Goal: Transaction & Acquisition: Register for event/course

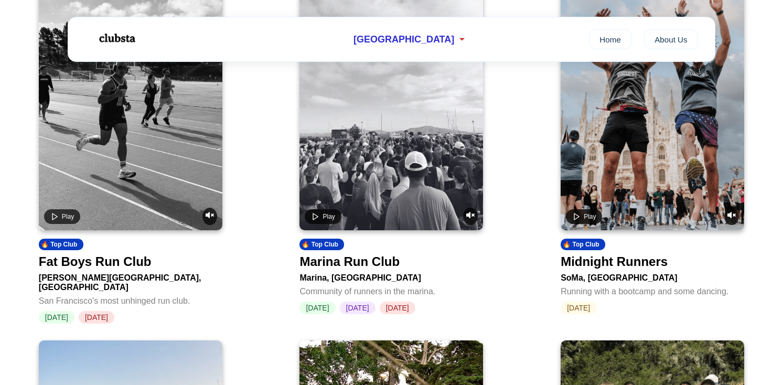
scroll to position [465, 0]
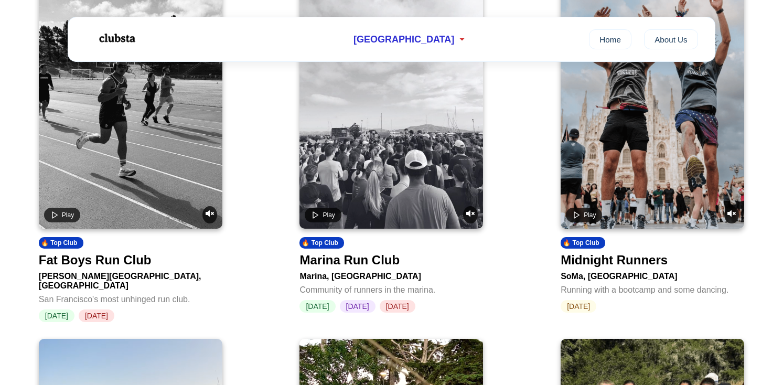
click at [356, 265] on div "Marina Run Club" at bounding box center [349, 260] width 100 height 15
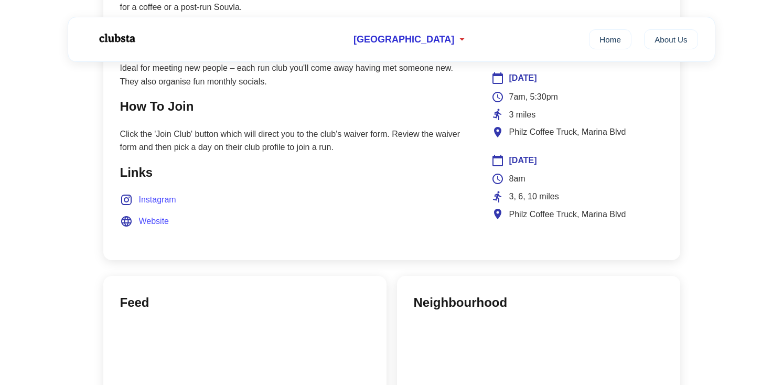
scroll to position [646, 0]
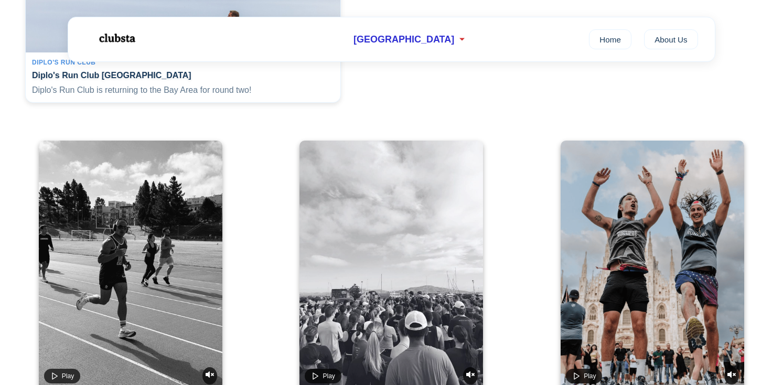
scroll to position [408, 0]
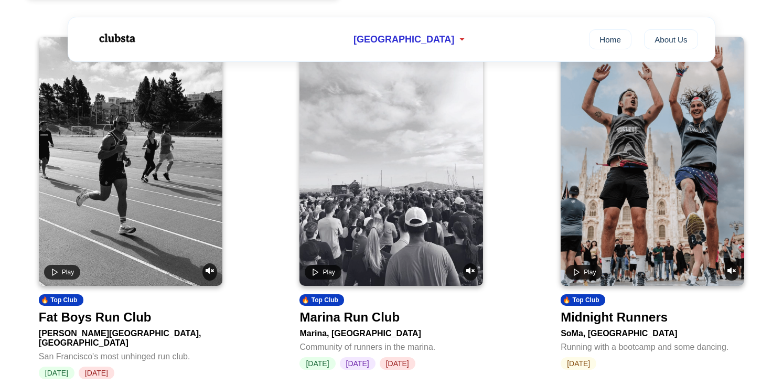
click at [164, 169] on video at bounding box center [131, 161] width 184 height 249
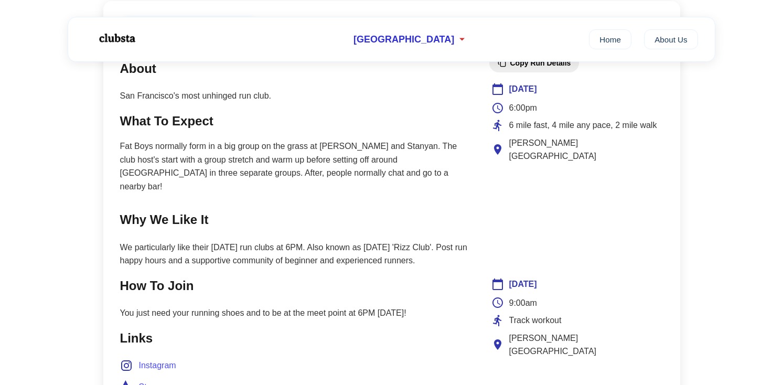
scroll to position [446, 0]
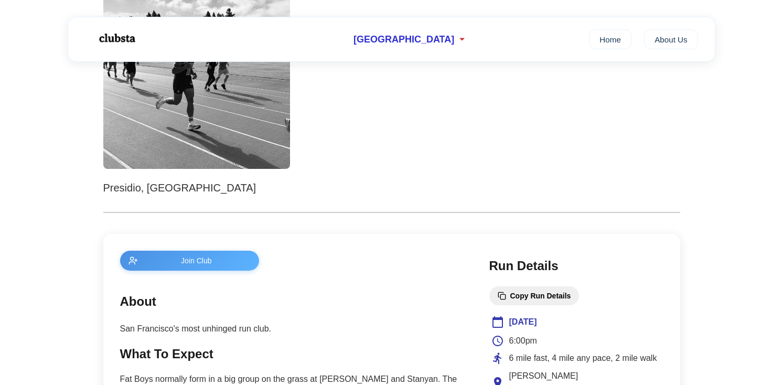
scroll to position [213, 0]
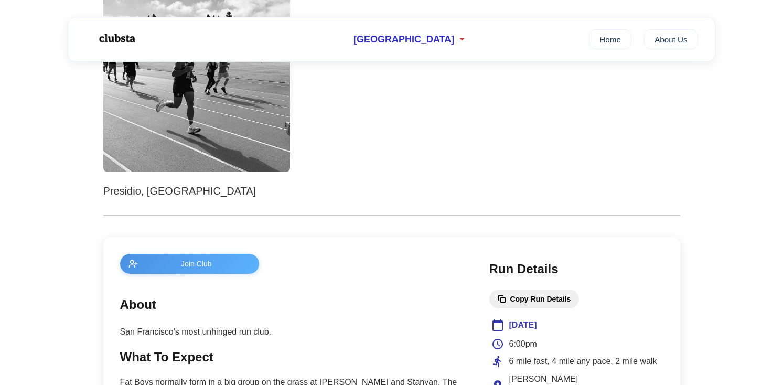
click at [206, 272] on button "Join Club" at bounding box center [190, 264] width 140 height 20
